Goal: Register for event/course

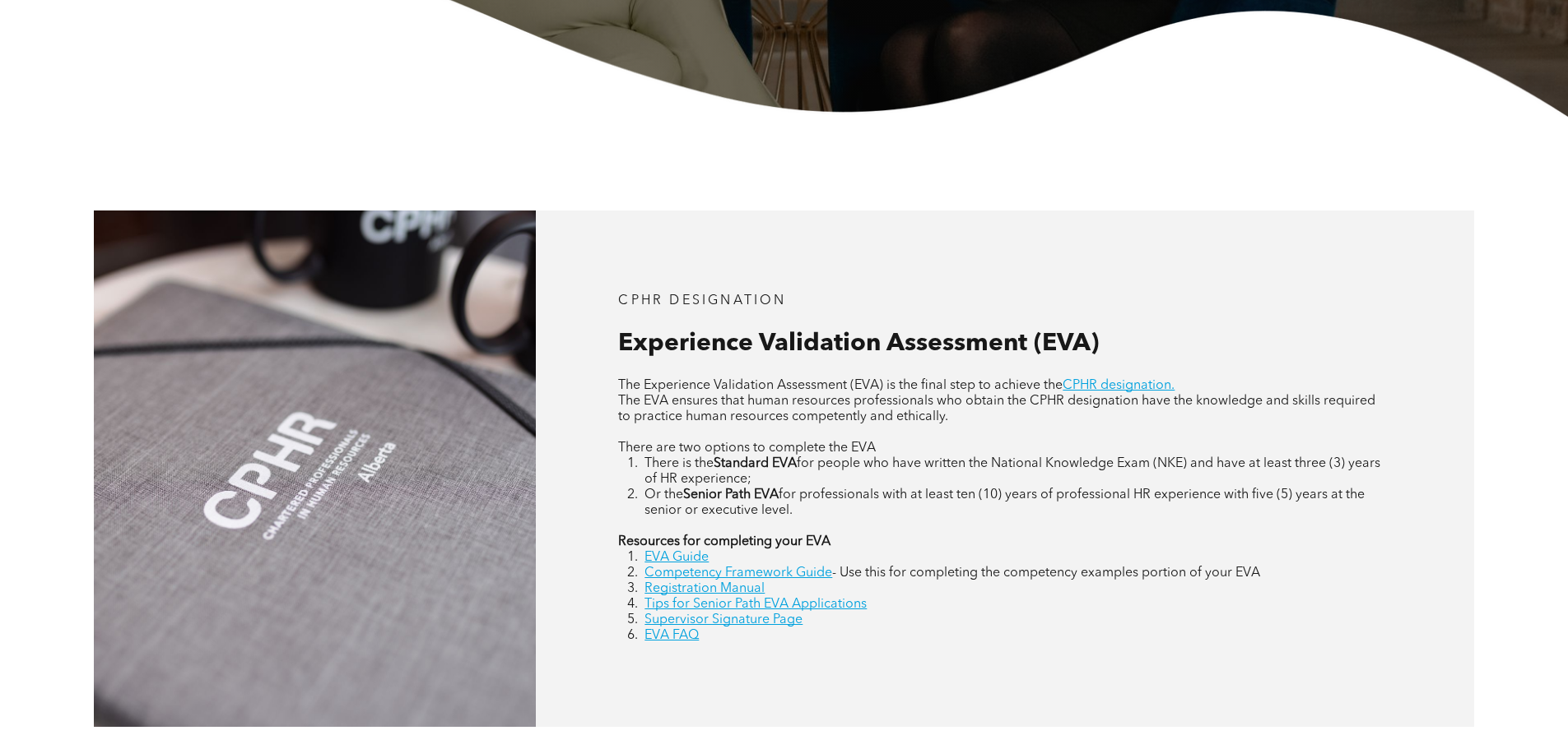
scroll to position [576, 0]
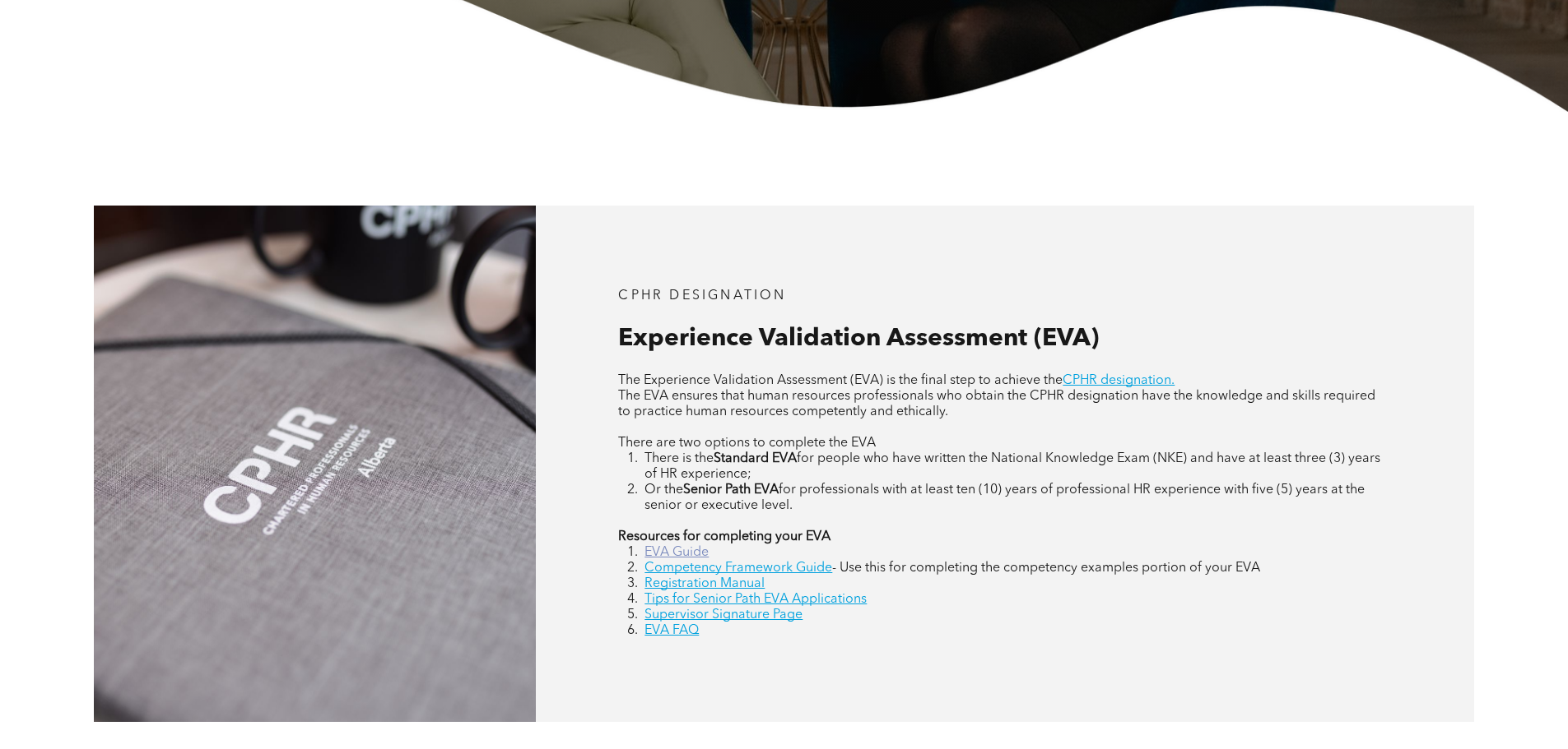
click at [685, 551] on link "EVA Guide" at bounding box center [676, 553] width 65 height 13
click at [796, 573] on link "Competency Framework Guide" at bounding box center [738, 568] width 188 height 13
click at [751, 622] on link "Supervisor Signature Page" at bounding box center [723, 615] width 158 height 13
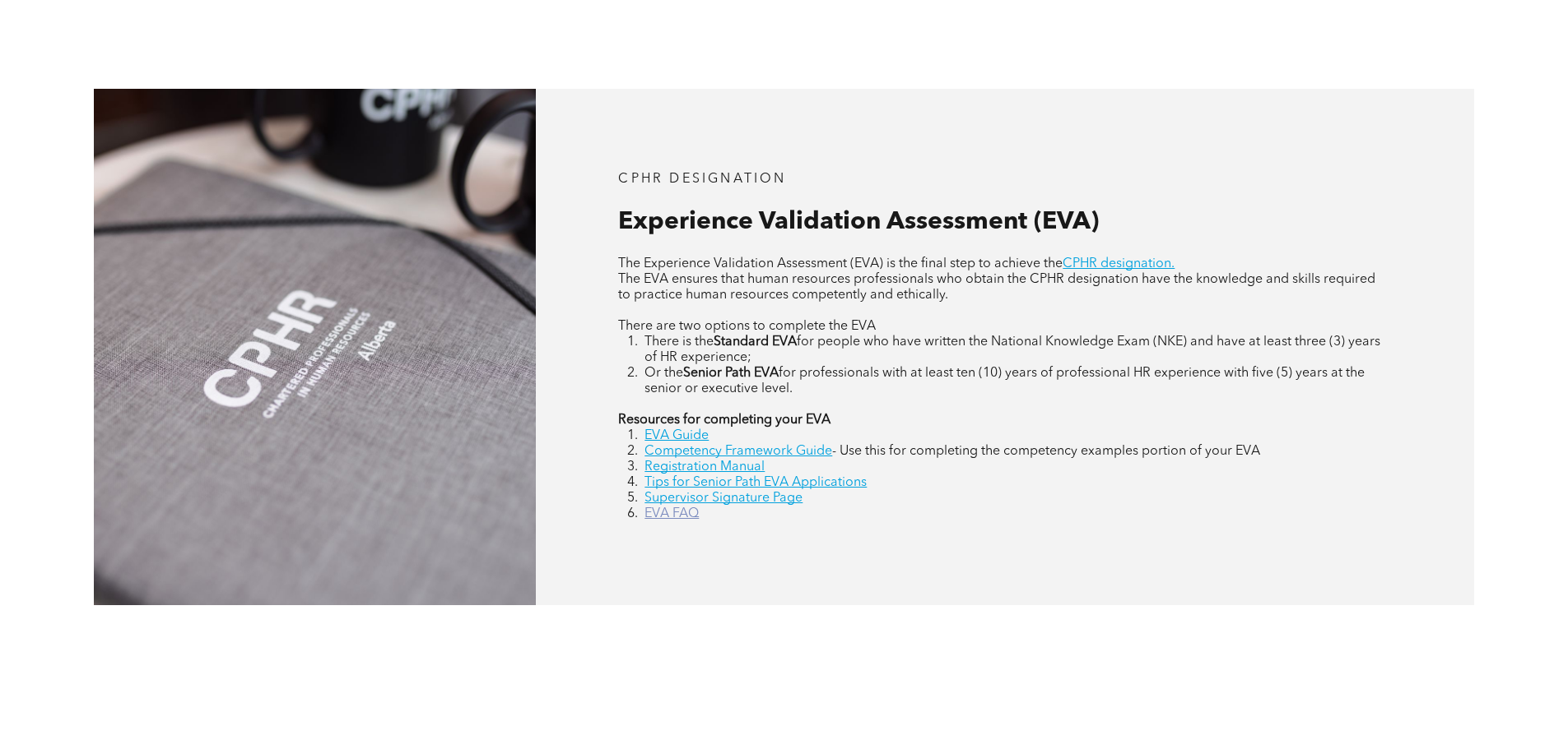
scroll to position [761, 0]
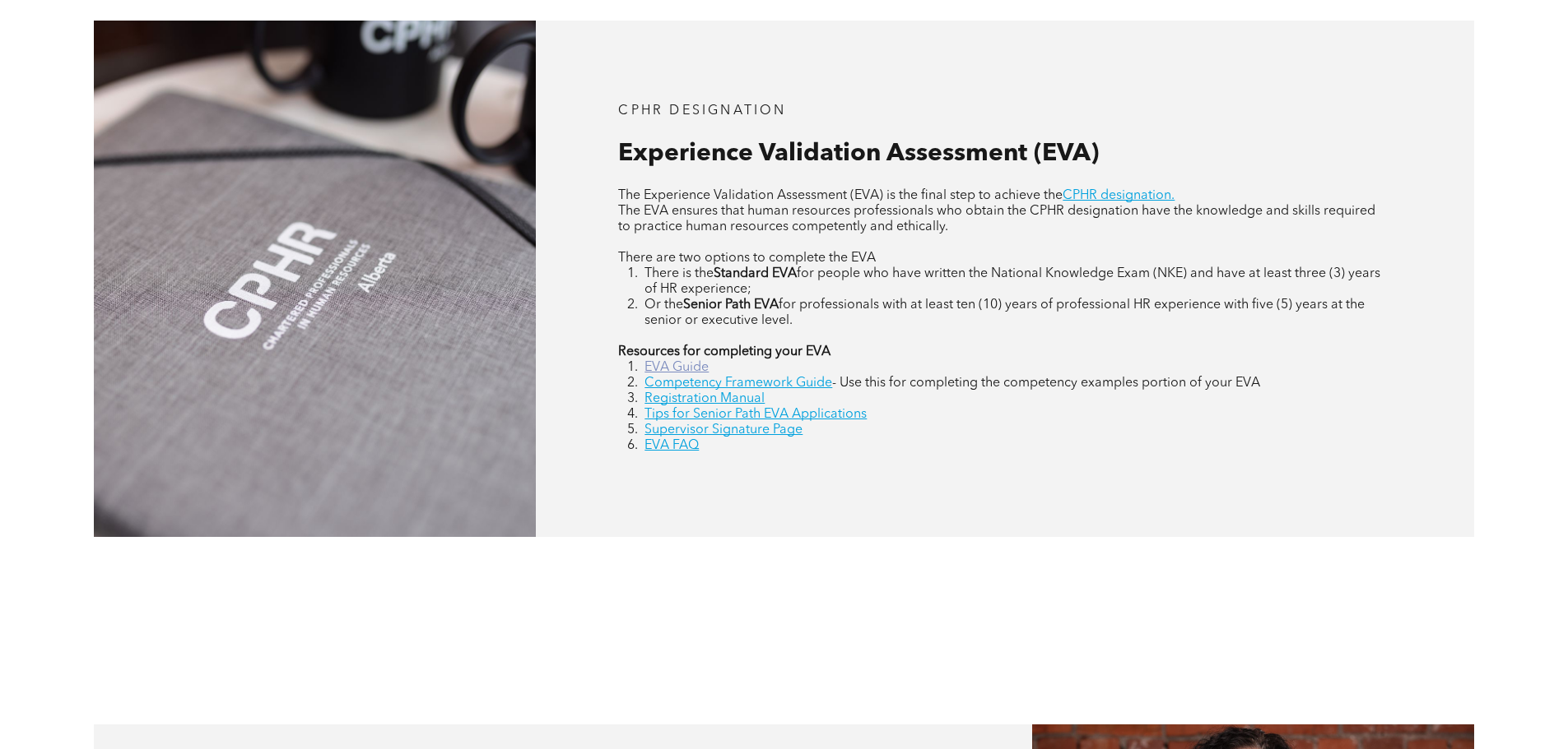
click at [673, 367] on link "EVA Guide" at bounding box center [676, 368] width 65 height 13
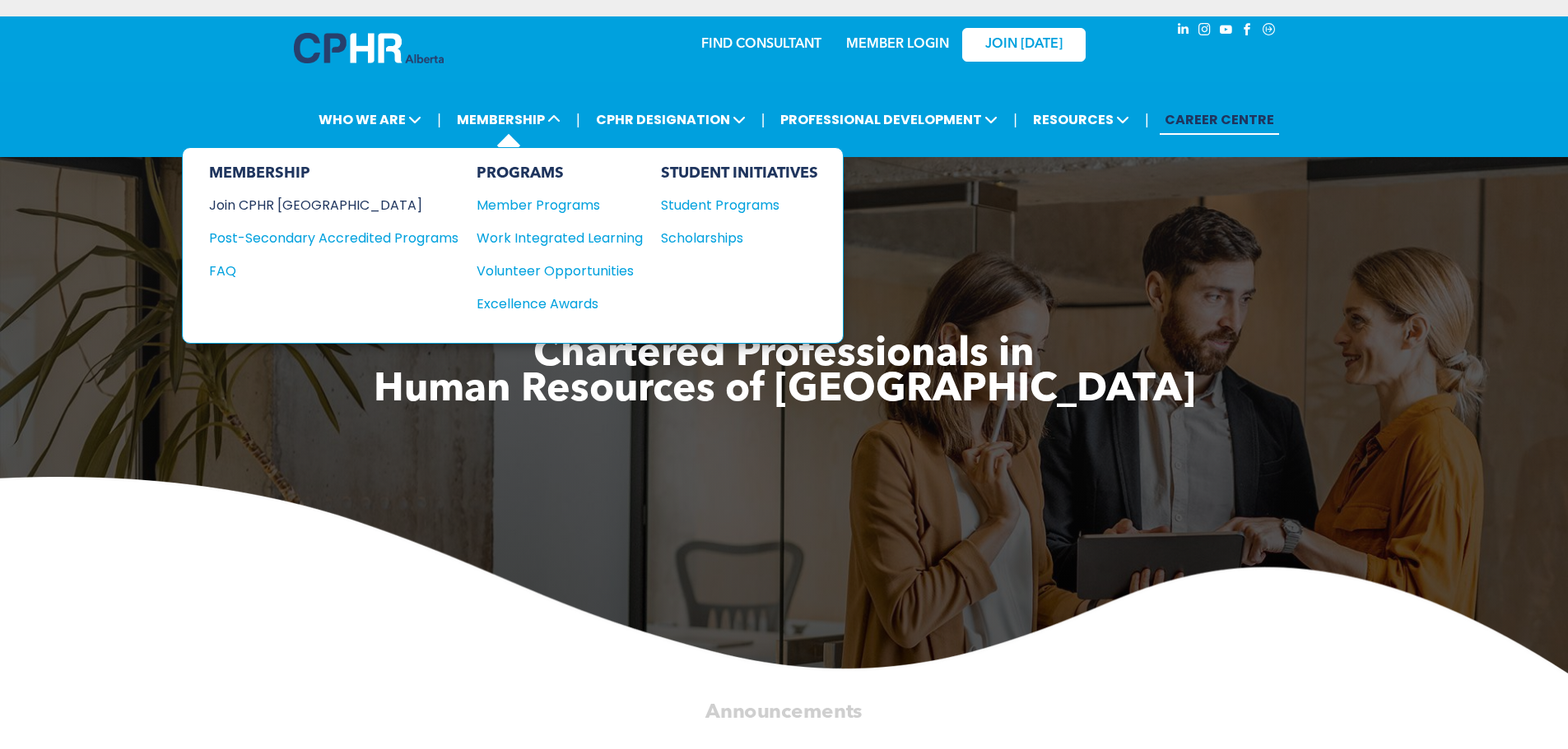
click at [323, 205] on div "Join CPHR [GEOGRAPHIC_DATA]" at bounding box center [321, 205] width 224 height 21
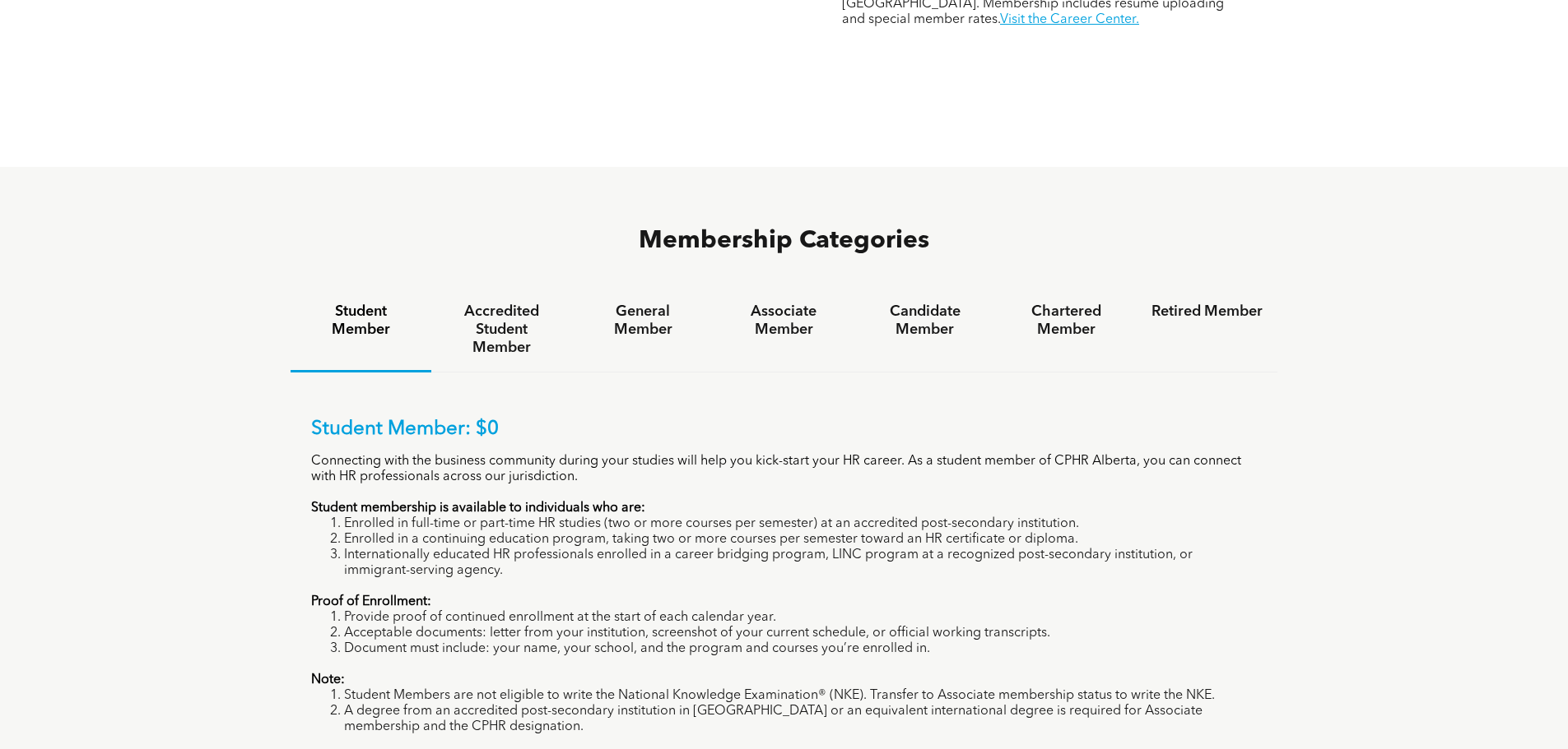
scroll to position [987, 0]
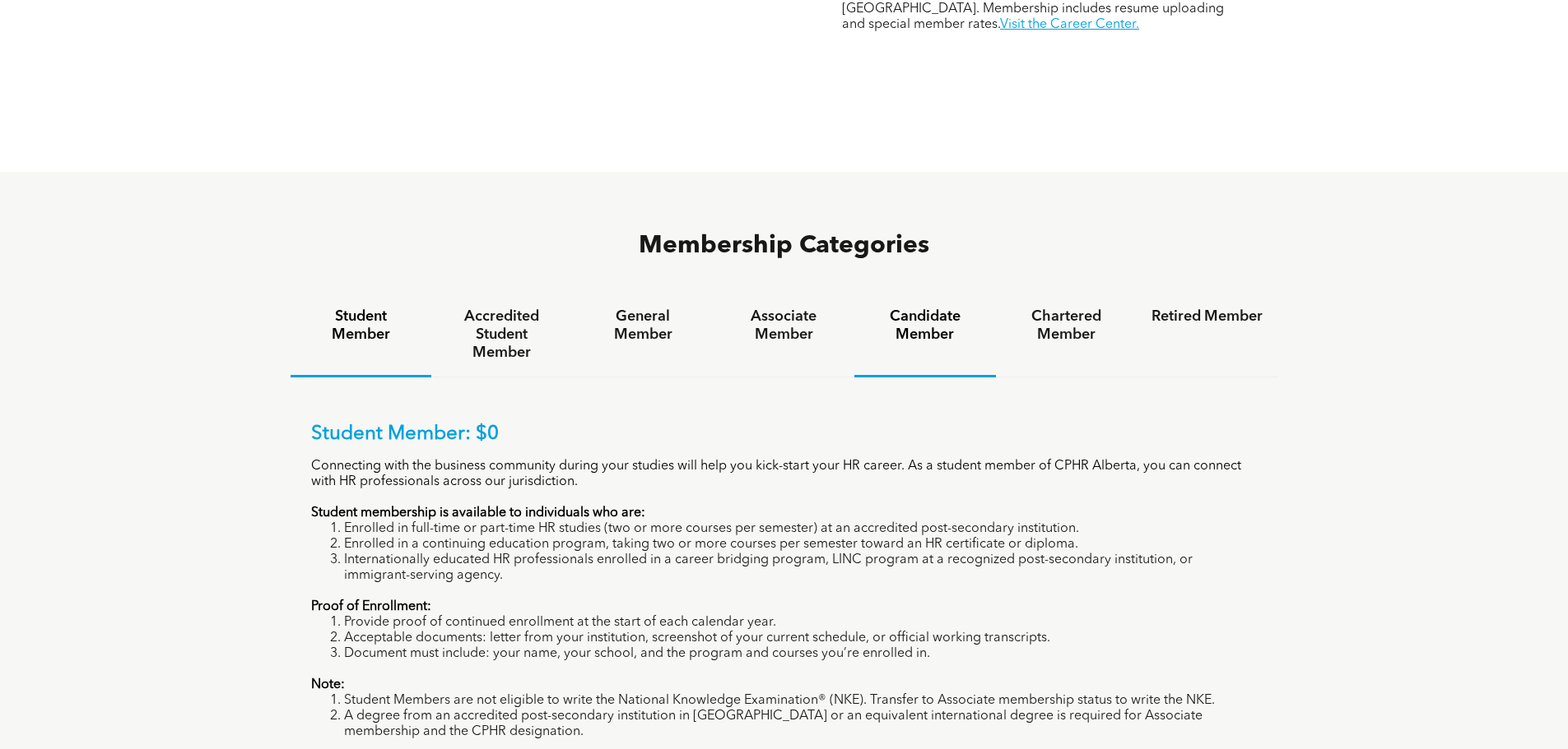
click at [908, 293] on div "Candidate Member" at bounding box center [924, 335] width 141 height 84
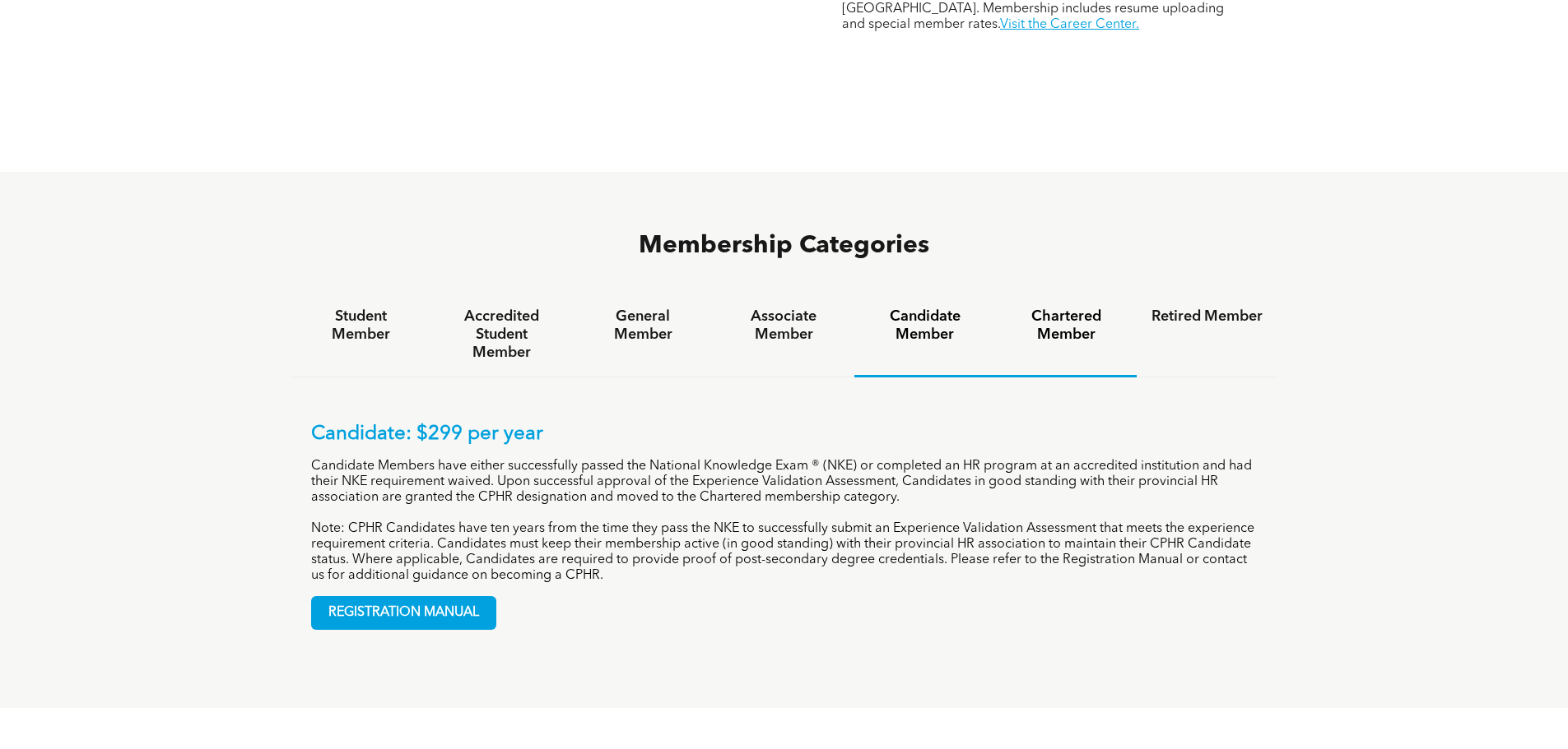
click at [1107, 308] on h4 "Chartered Member" at bounding box center [1066, 326] width 111 height 36
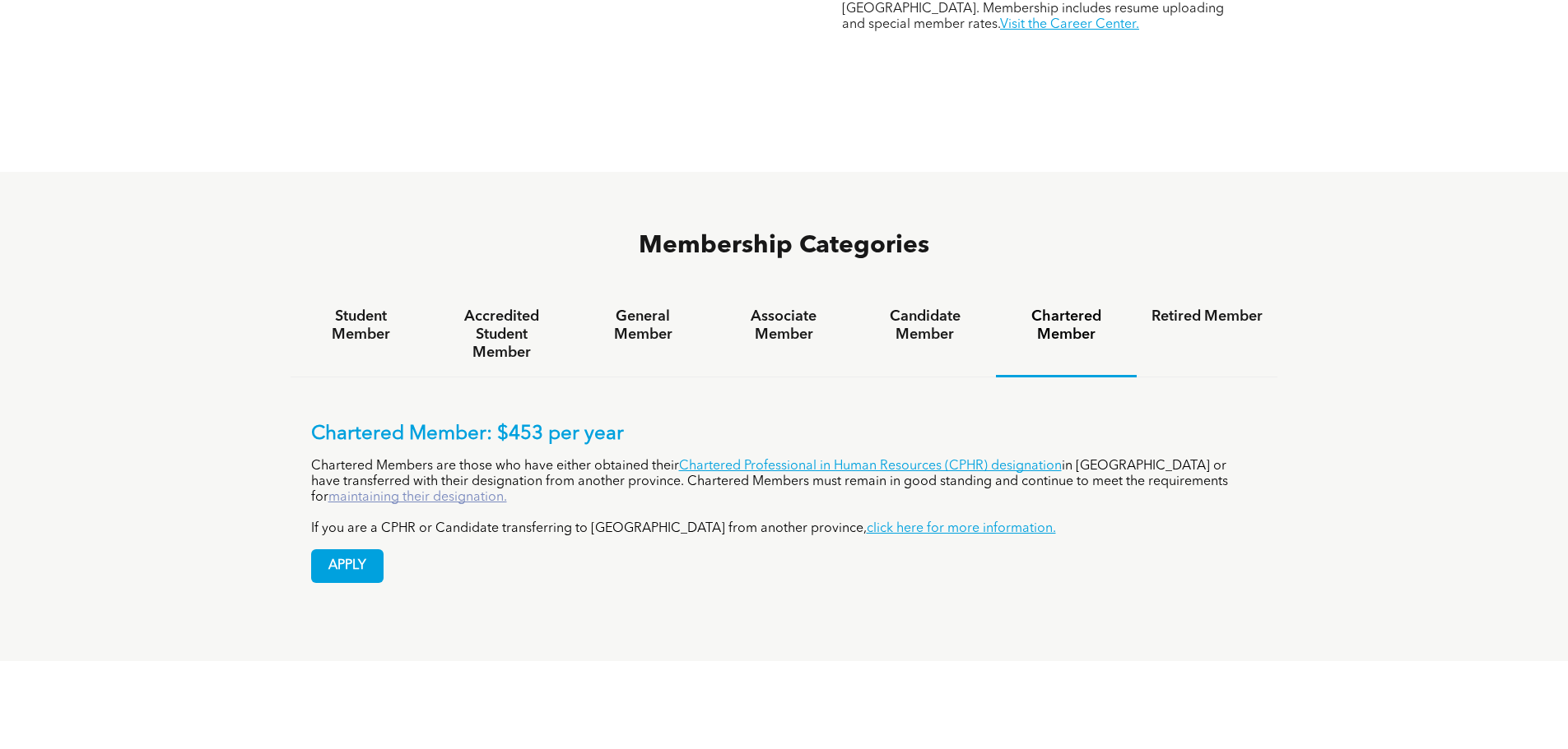
click at [507, 491] on link "maintaining their designation." at bounding box center [417, 498] width 179 height 13
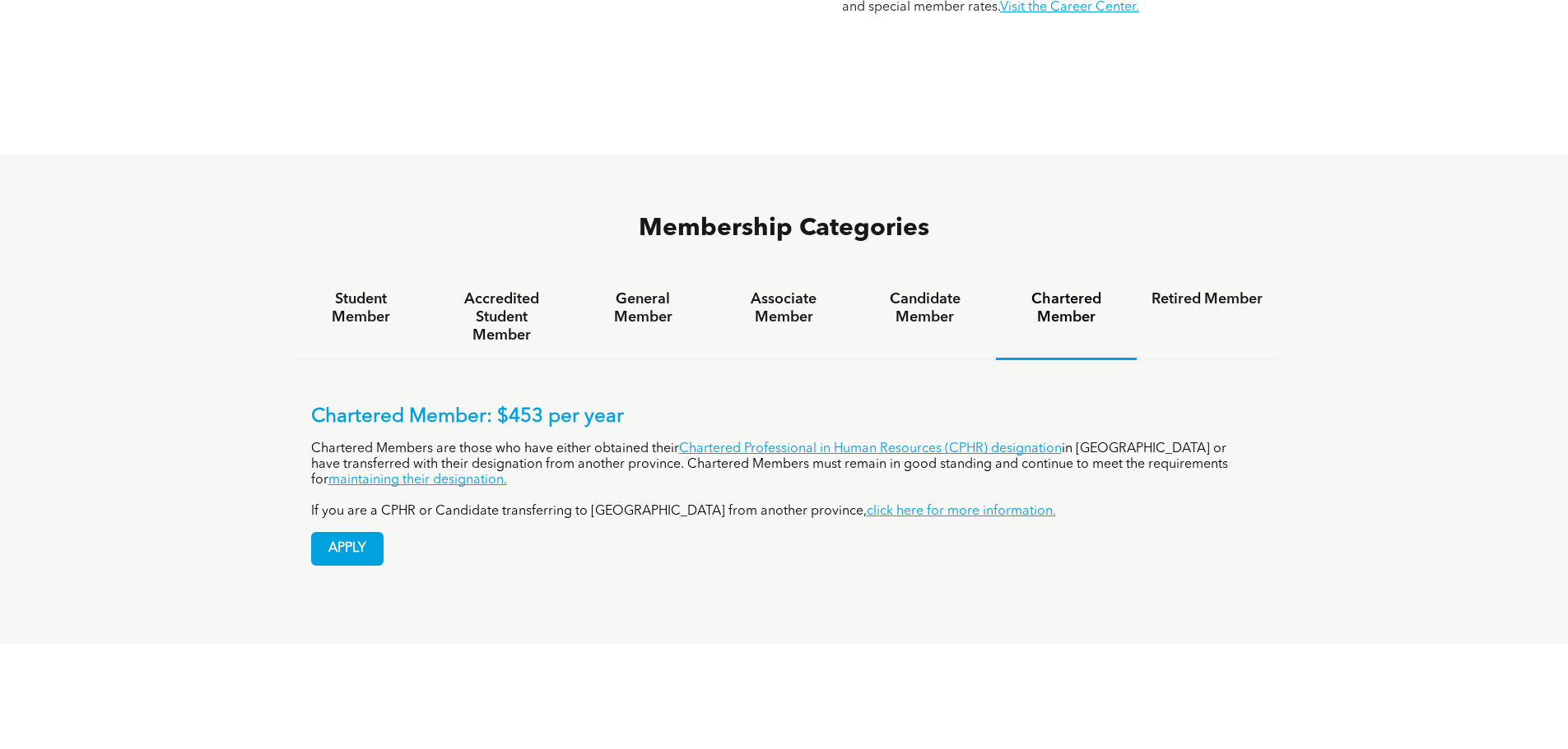
scroll to position [1026, 0]
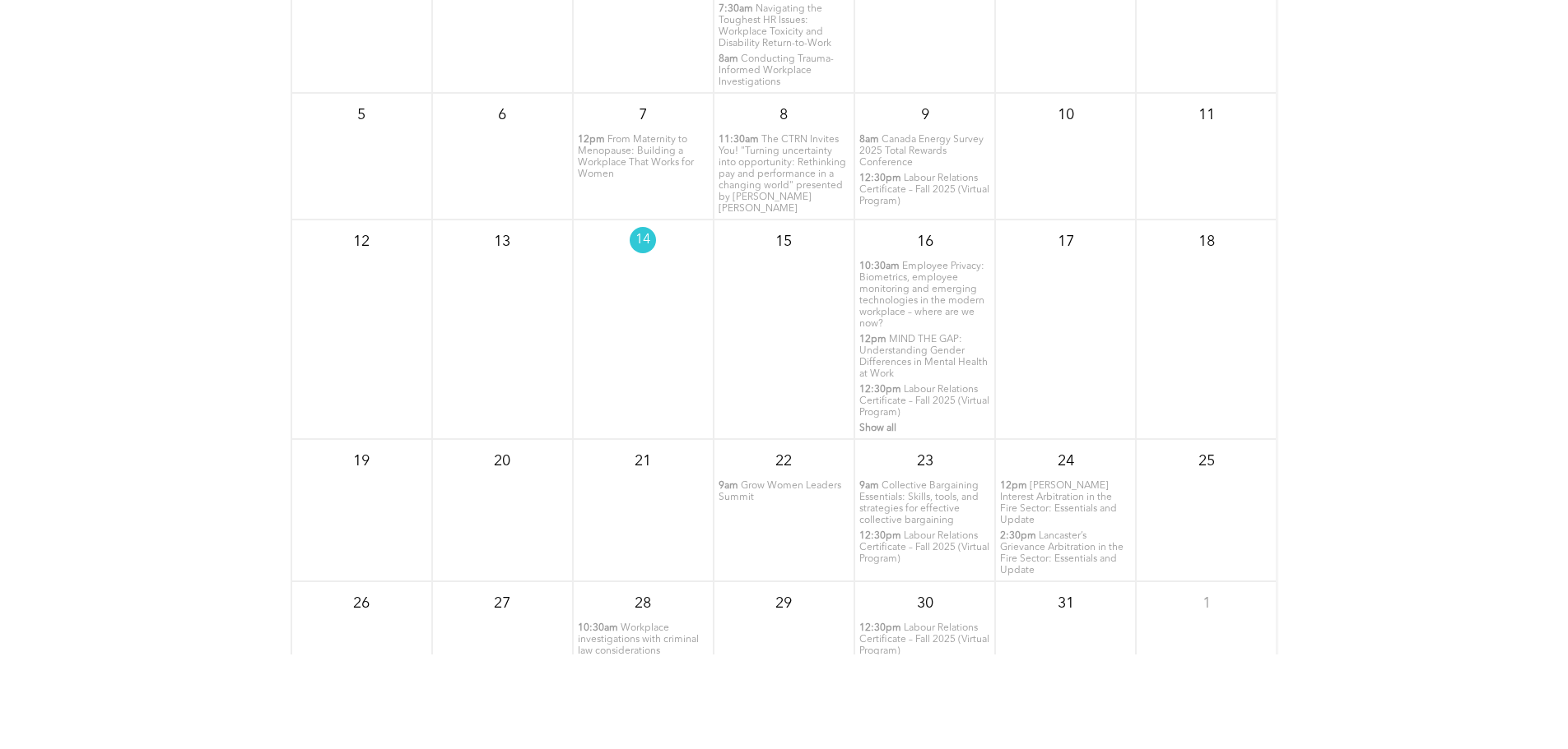
scroll to position [2262, 0]
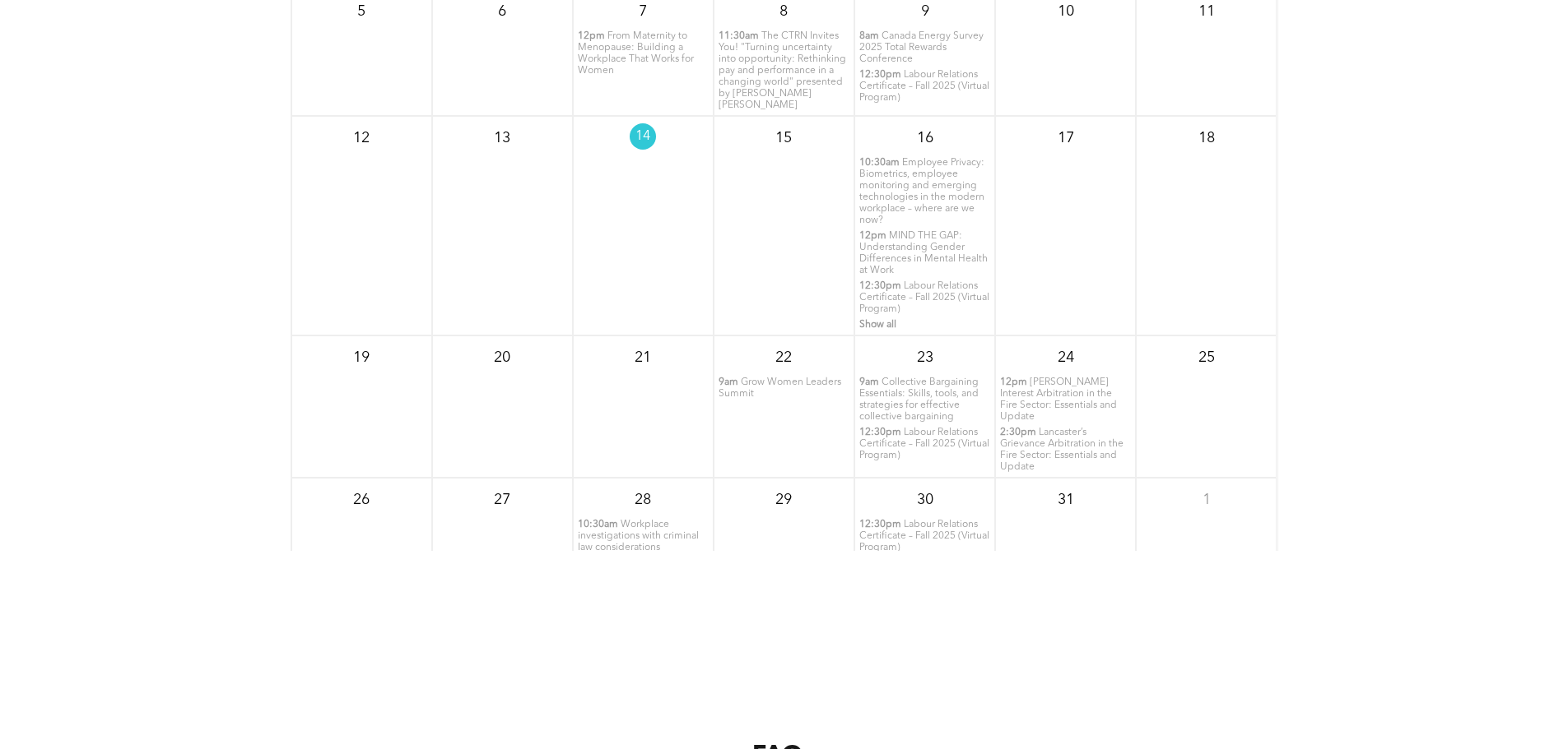
click at [790, 398] on span "Grow Women Leaders Summit" at bounding box center [779, 389] width 123 height 22
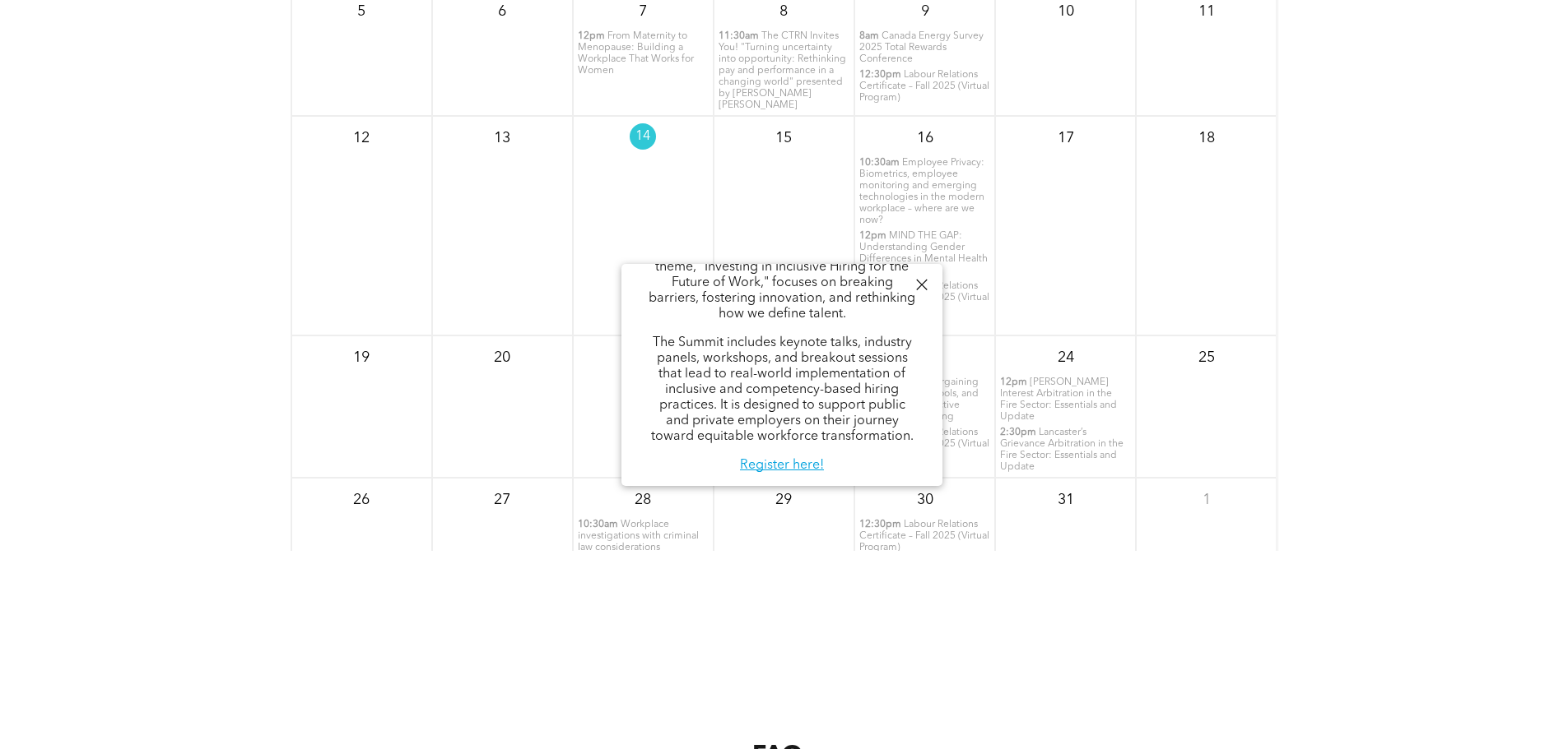
scroll to position [247, 0]
click at [793, 463] on link "Register here!" at bounding box center [781, 457] width 84 height 13
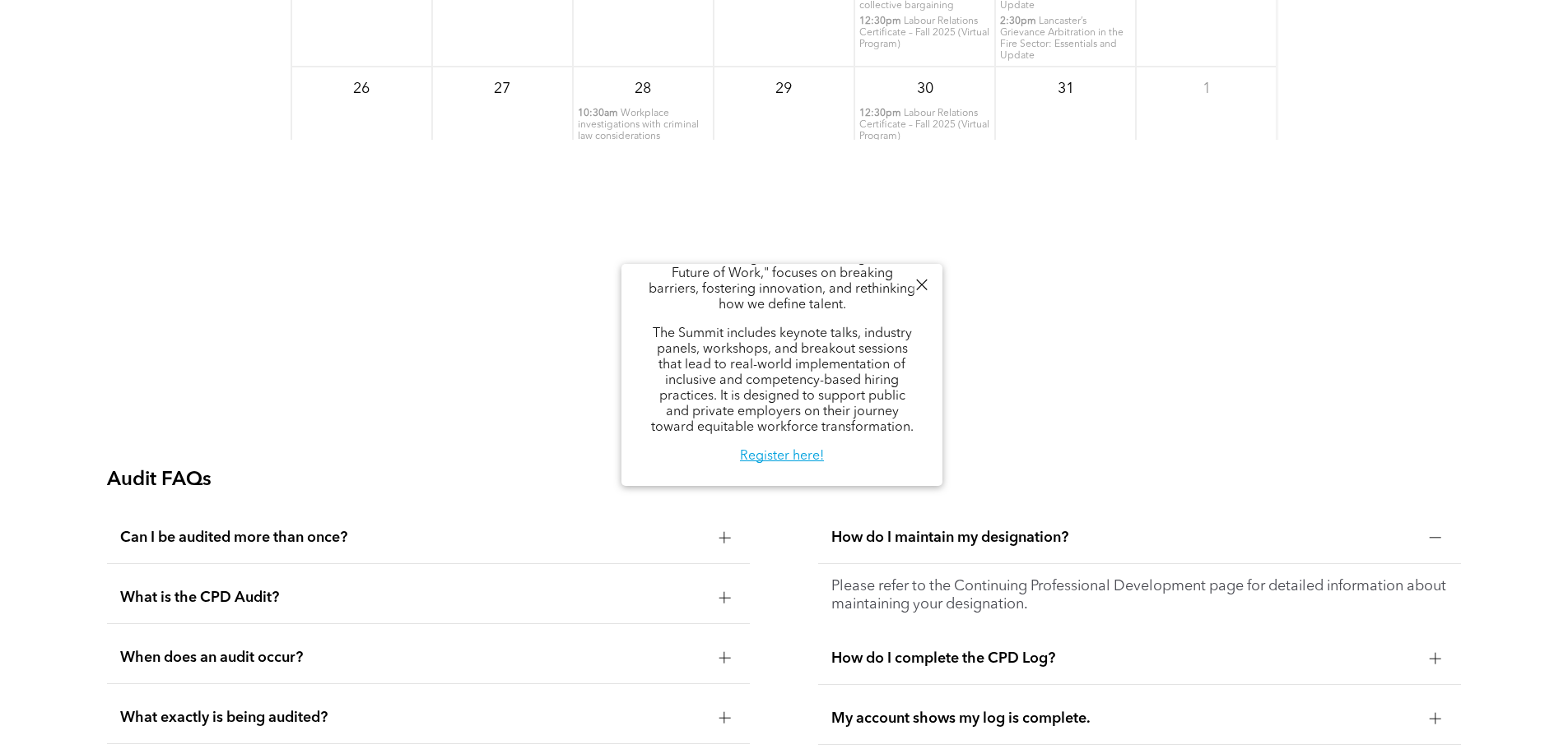
scroll to position [2632, 0]
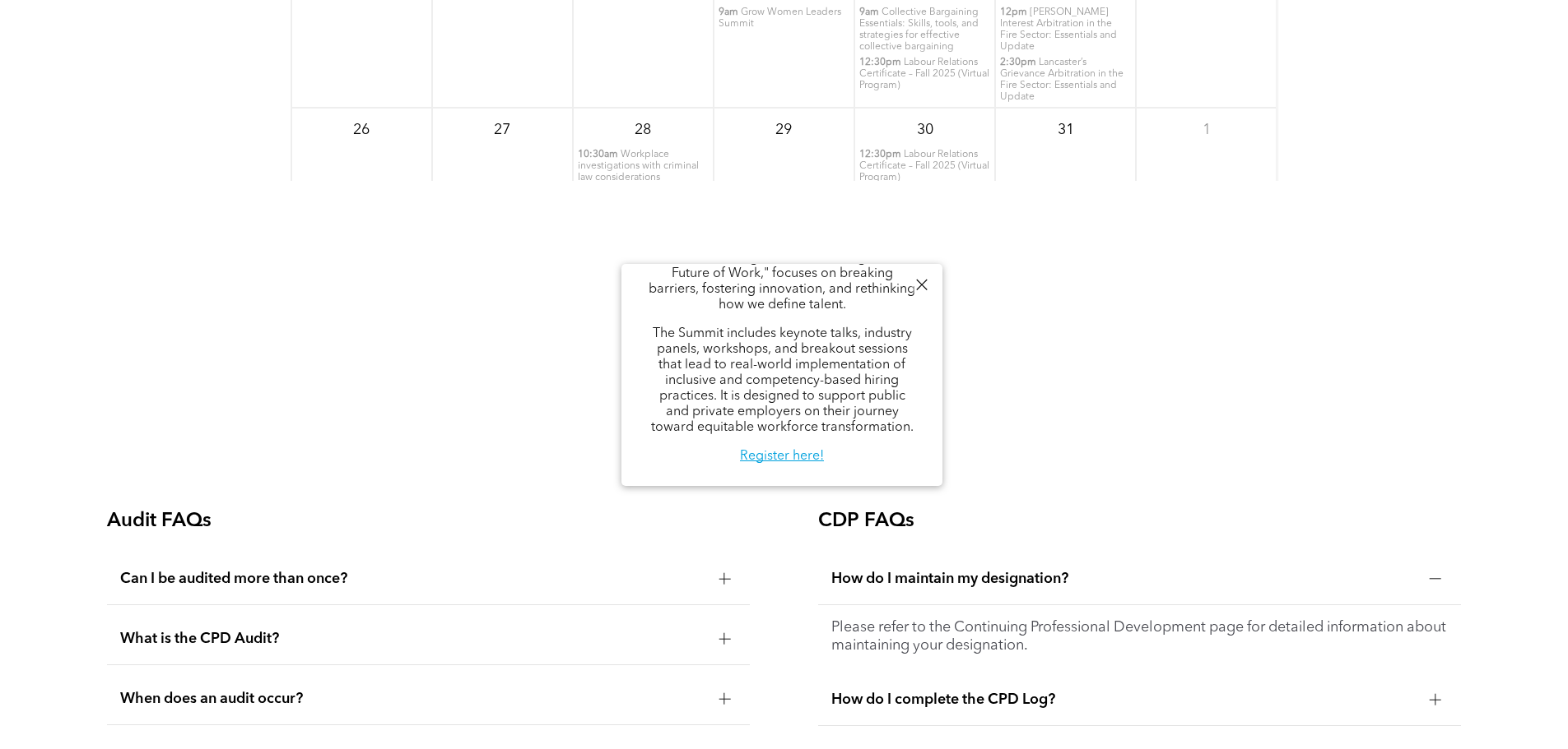
click at [923, 281] on div at bounding box center [921, 285] width 22 height 22
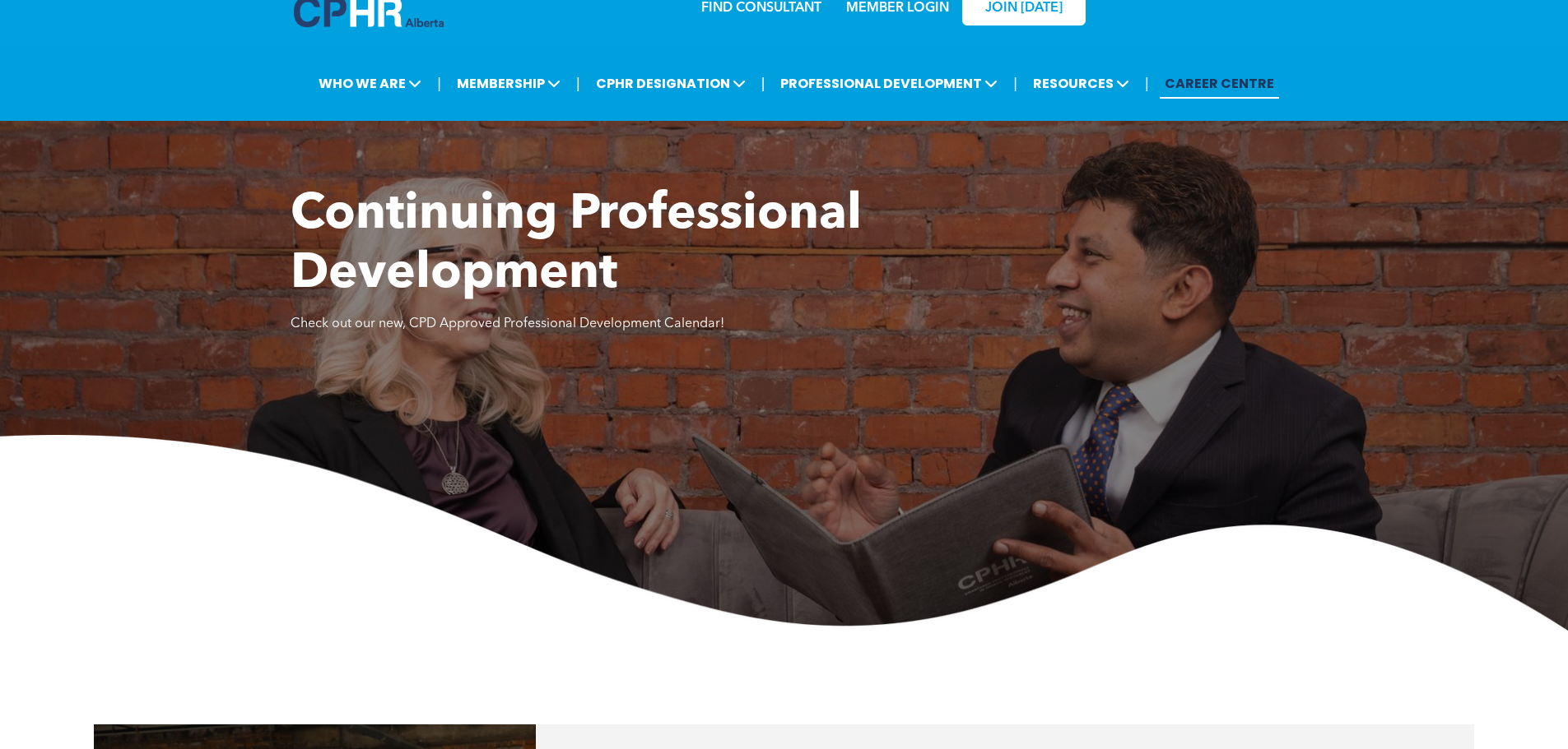
scroll to position [41, 0]
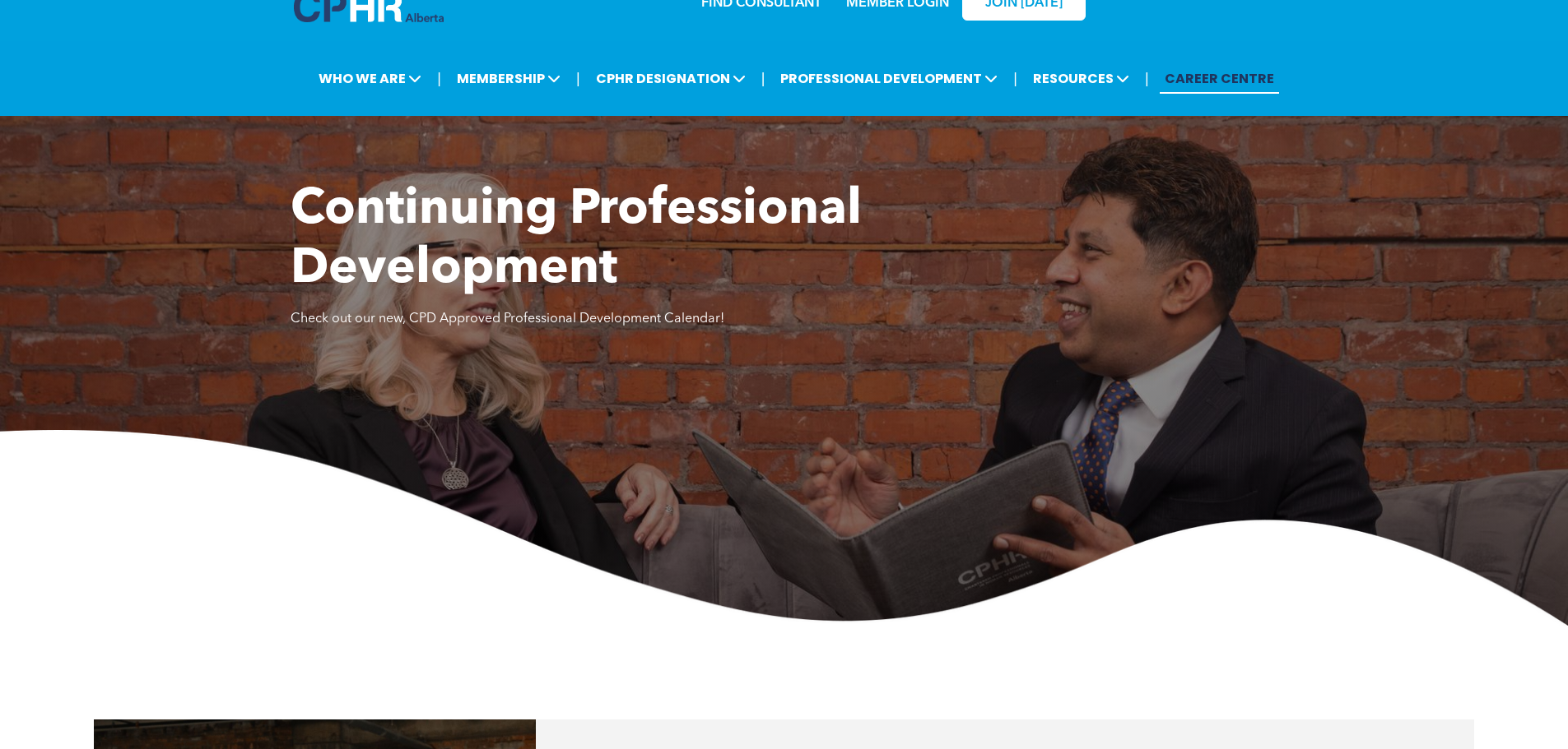
click at [1222, 79] on link "CAREER CENTRE" at bounding box center [1218, 79] width 119 height 31
